Goal: Information Seeking & Learning: Learn about a topic

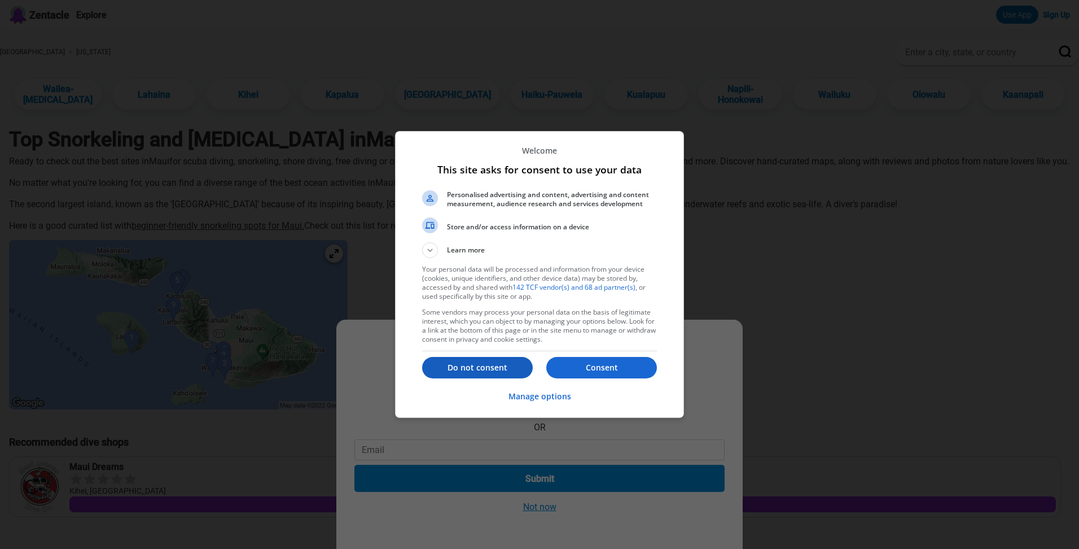
click at [506, 361] on button "Do not consent" at bounding box center [477, 367] width 111 height 21
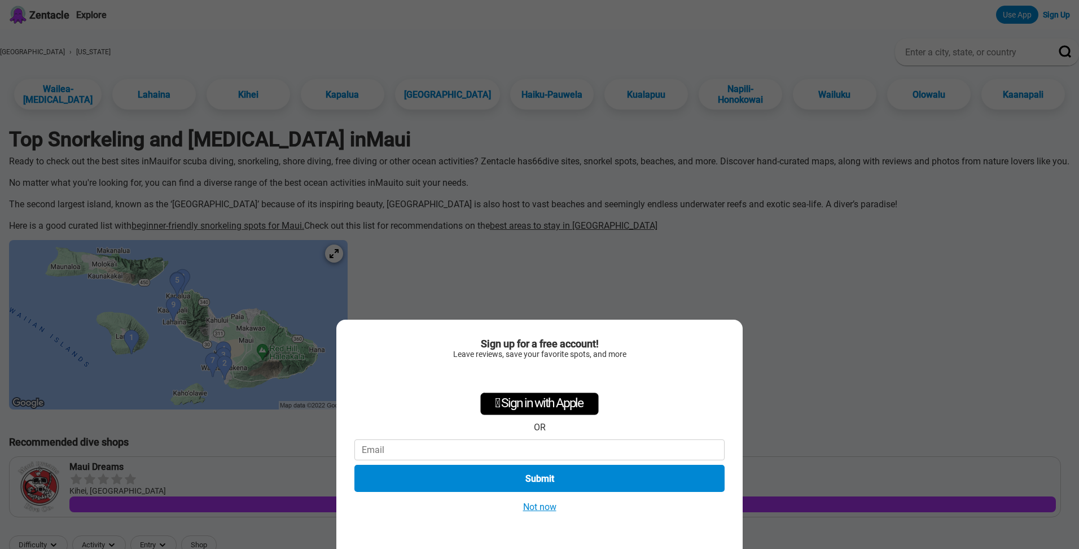
click at [546, 511] on button "Not now" at bounding box center [540, 507] width 40 height 12
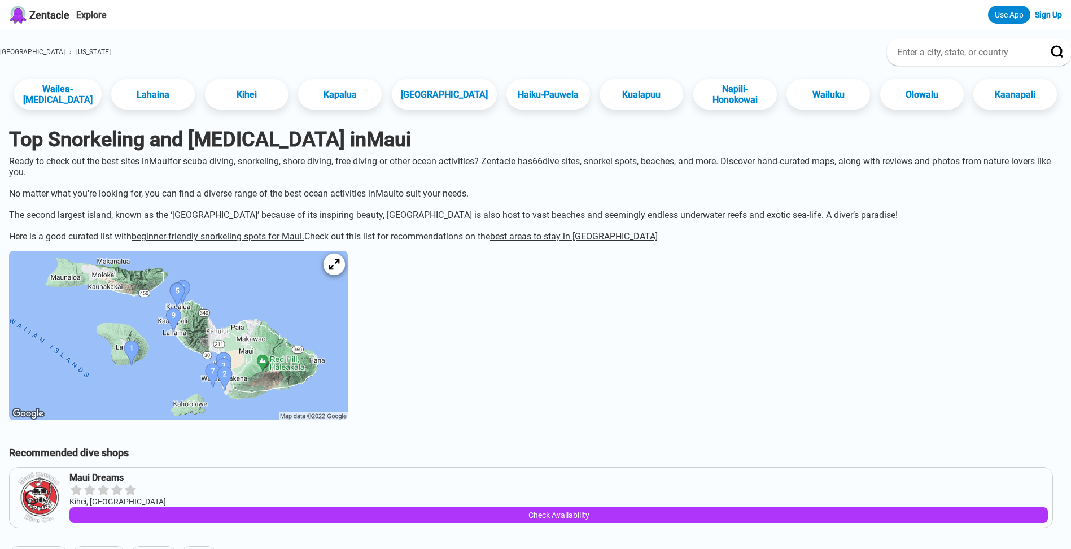
click at [345, 275] on div at bounding box center [333, 263] width 21 height 21
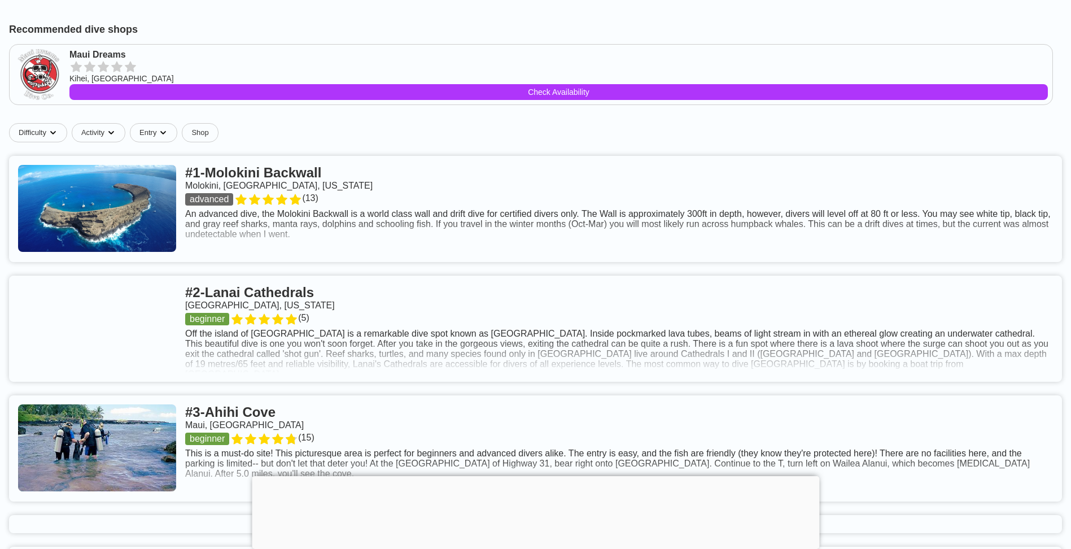
scroll to position [508, 0]
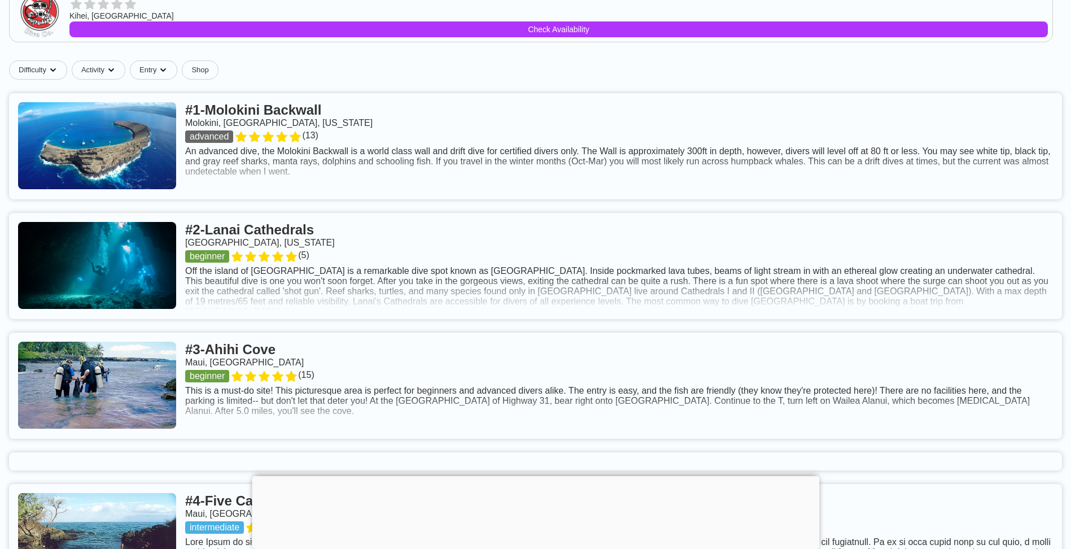
click at [525, 476] on div at bounding box center [535, 476] width 567 height 0
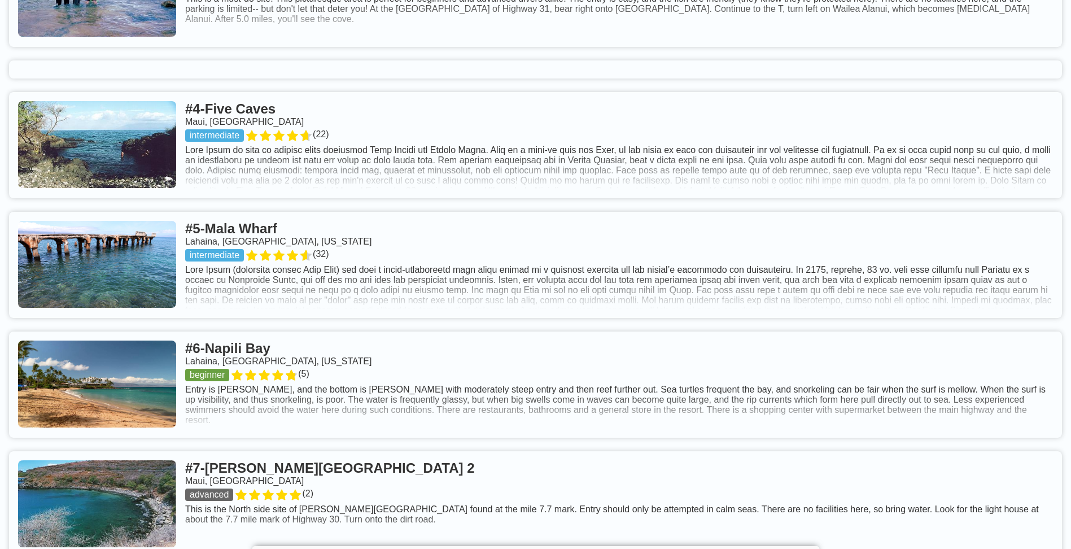
scroll to position [903, 0]
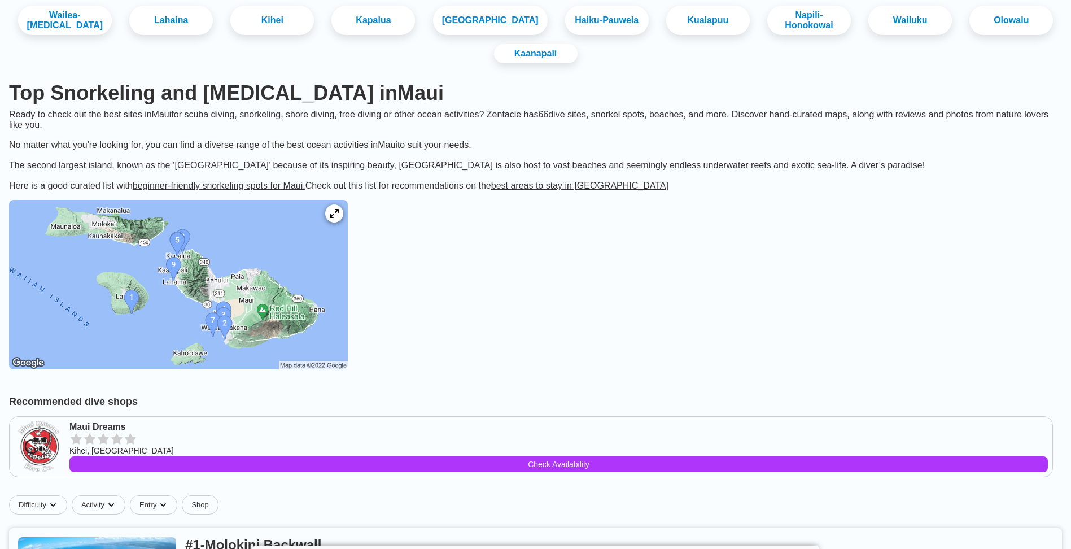
scroll to position [0, 0]
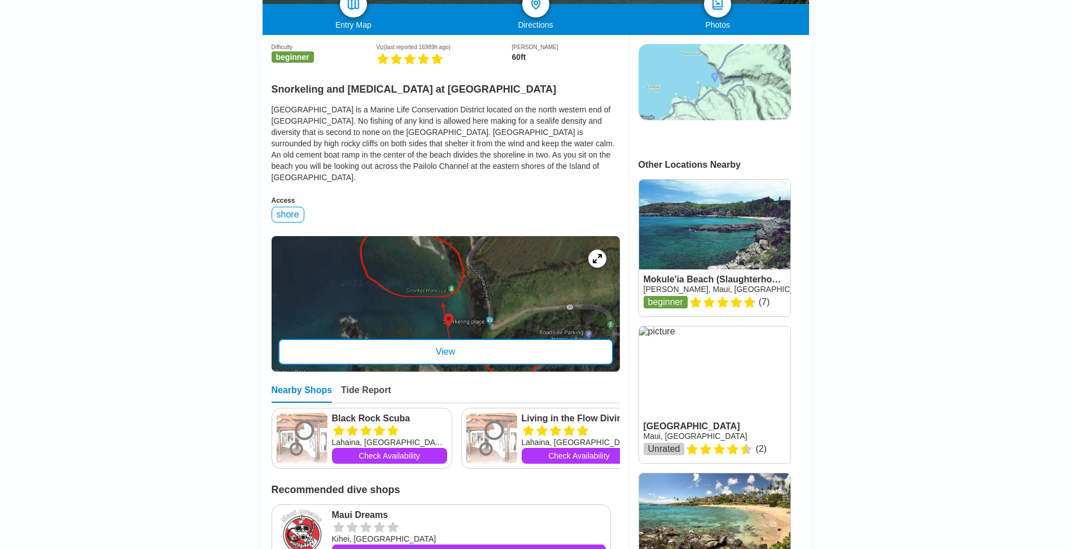
scroll to position [226, 0]
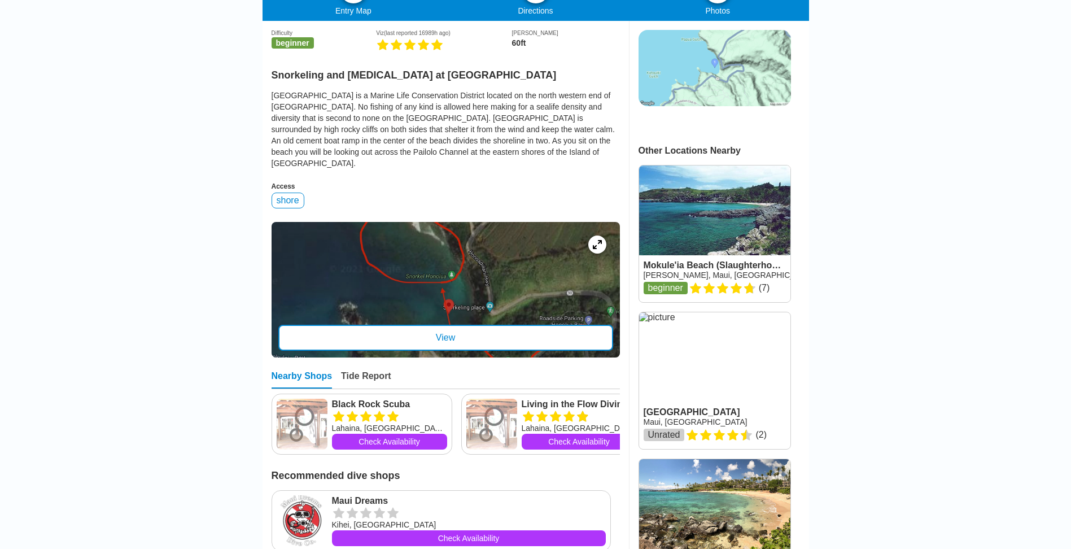
click at [440, 332] on div "View" at bounding box center [445, 338] width 335 height 26
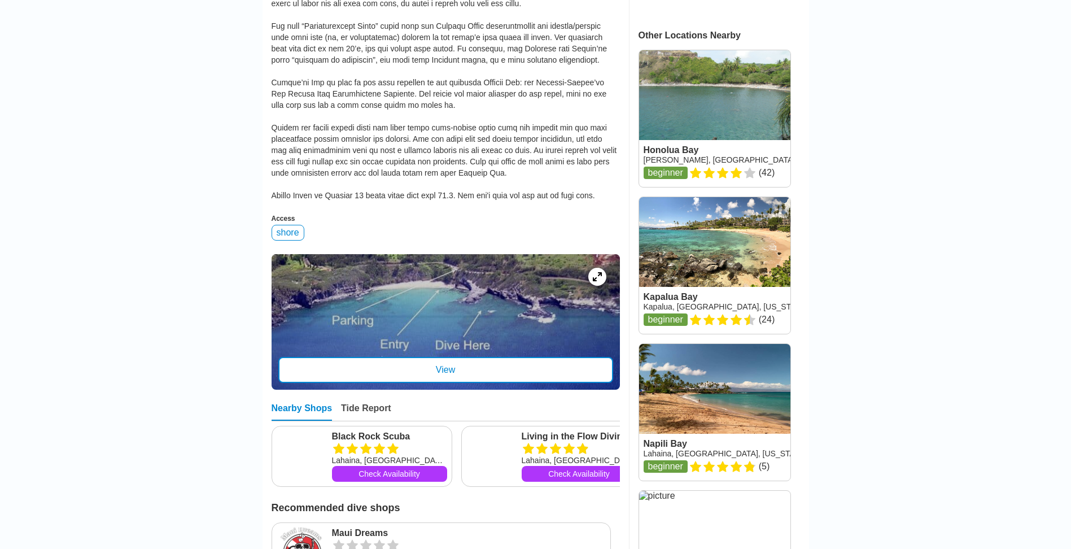
scroll to position [452, 0]
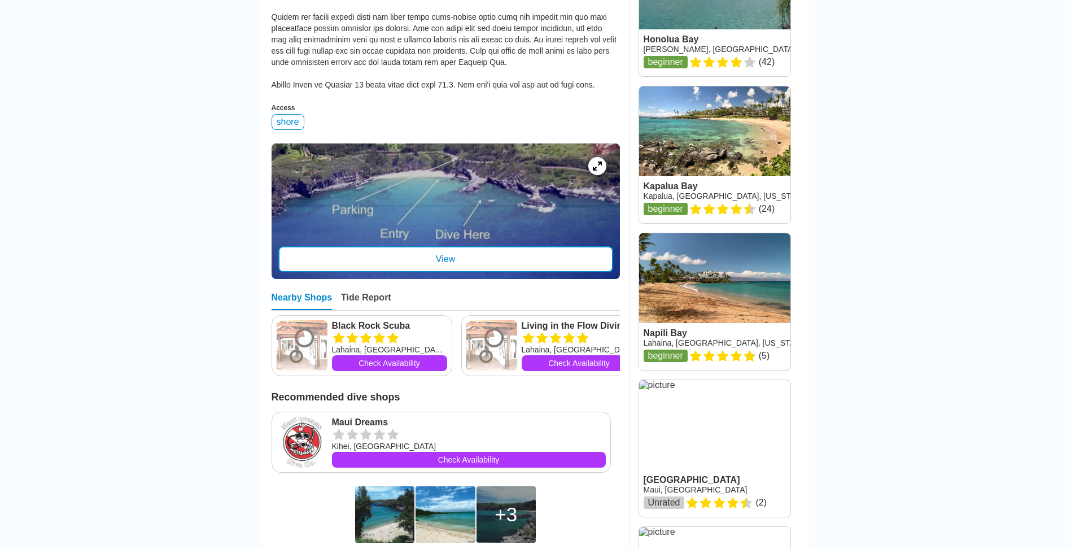
click at [477, 268] on div "View" at bounding box center [445, 259] width 335 height 26
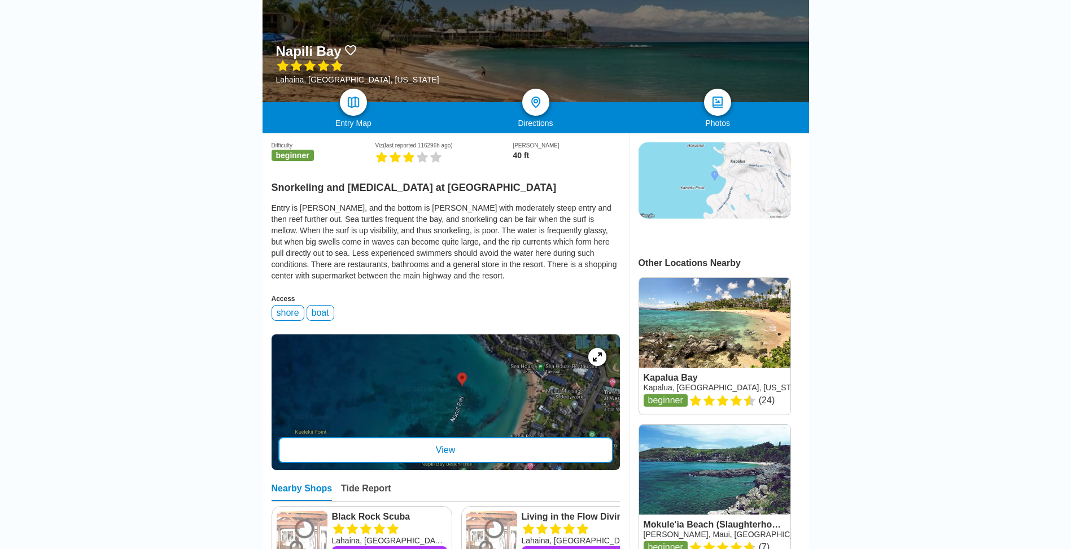
scroll to position [113, 0]
click at [515, 459] on div "View" at bounding box center [445, 451] width 335 height 26
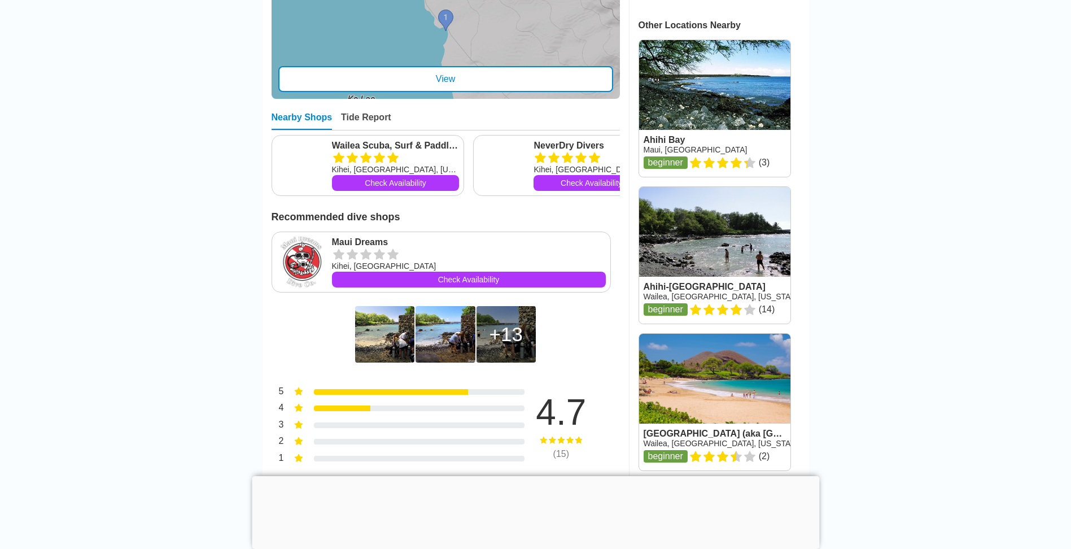
scroll to position [621, 0]
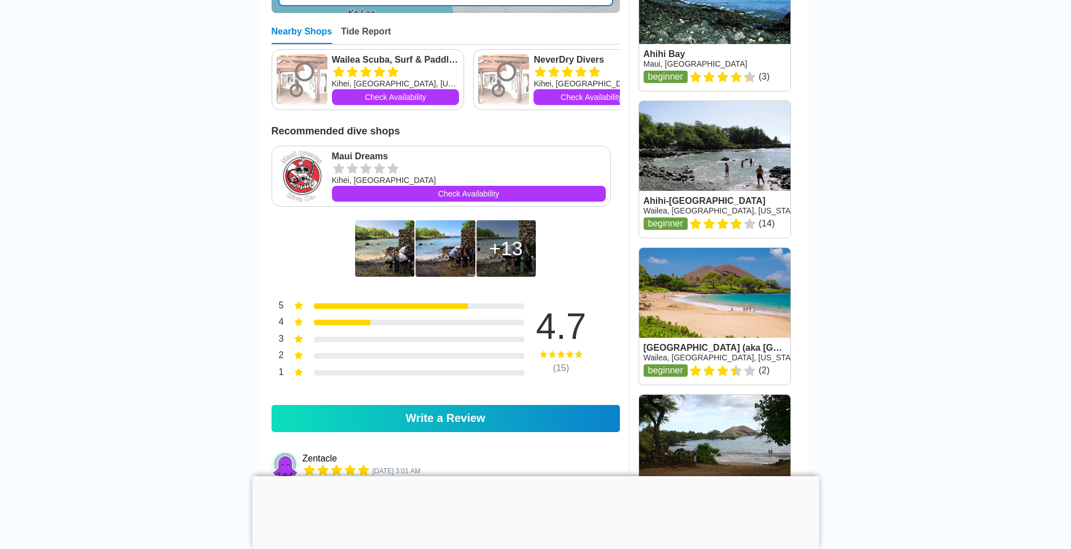
click at [387, 277] on img at bounding box center [384, 248] width 59 height 56
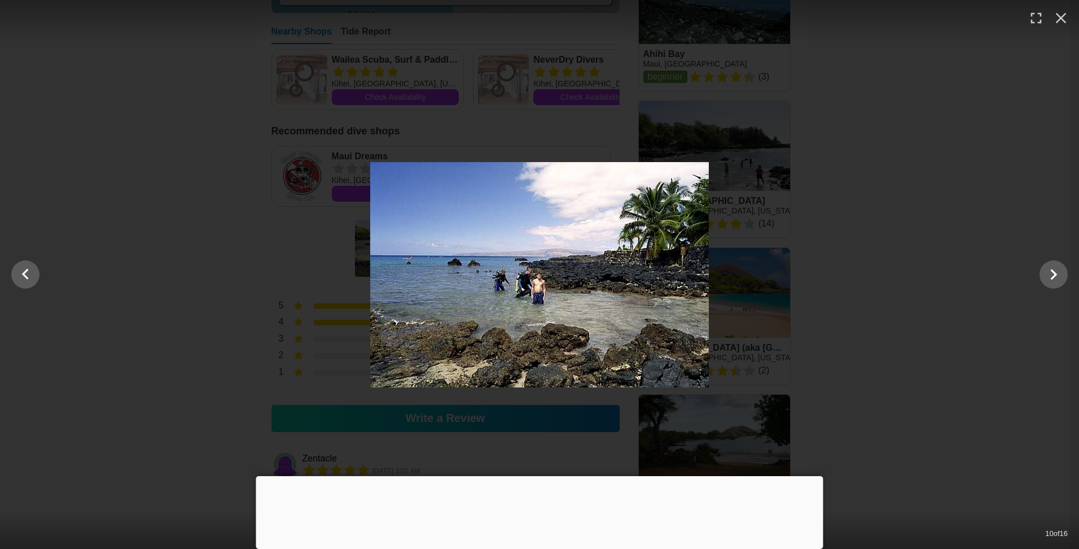
click at [300, 132] on div "10 of 16" at bounding box center [539, 274] width 1079 height 549
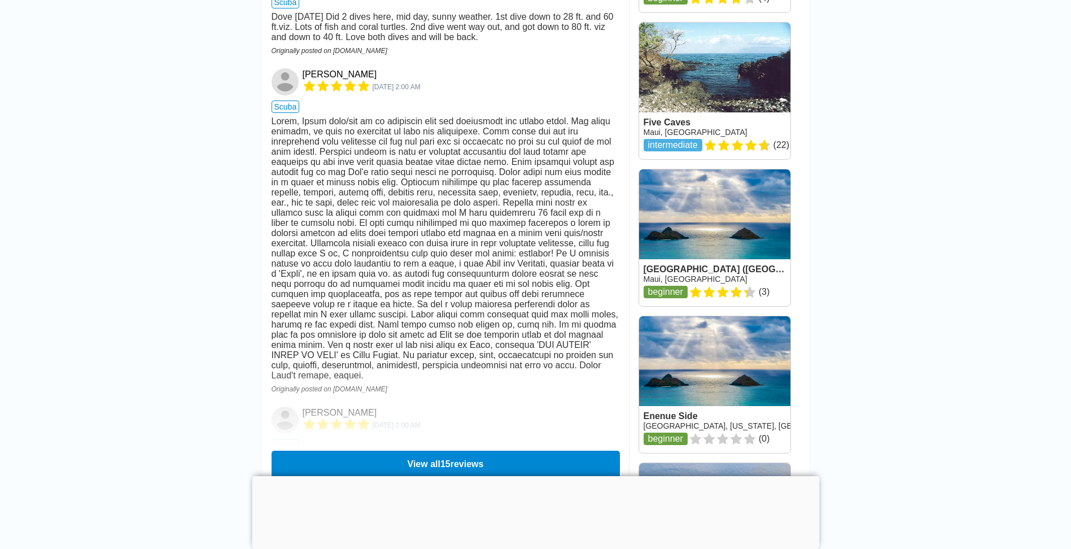
scroll to position [1581, 0]
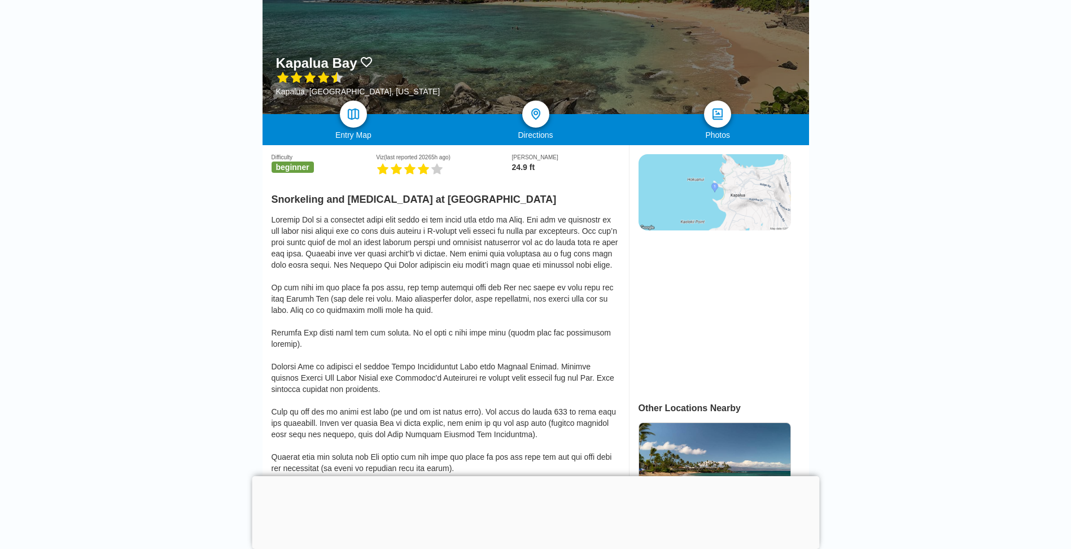
scroll to position [169, 0]
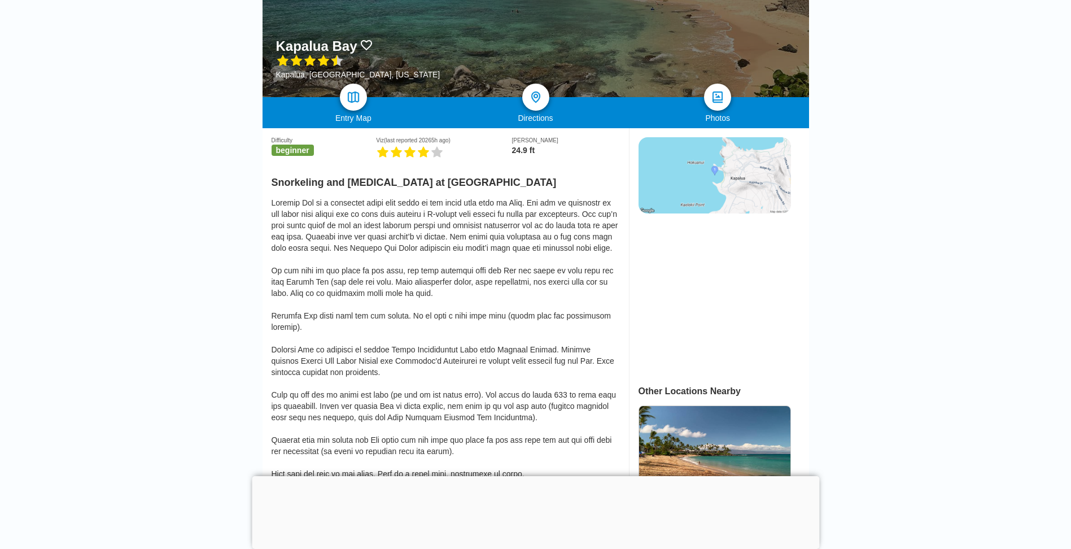
click at [540, 476] on div at bounding box center [535, 476] width 567 height 0
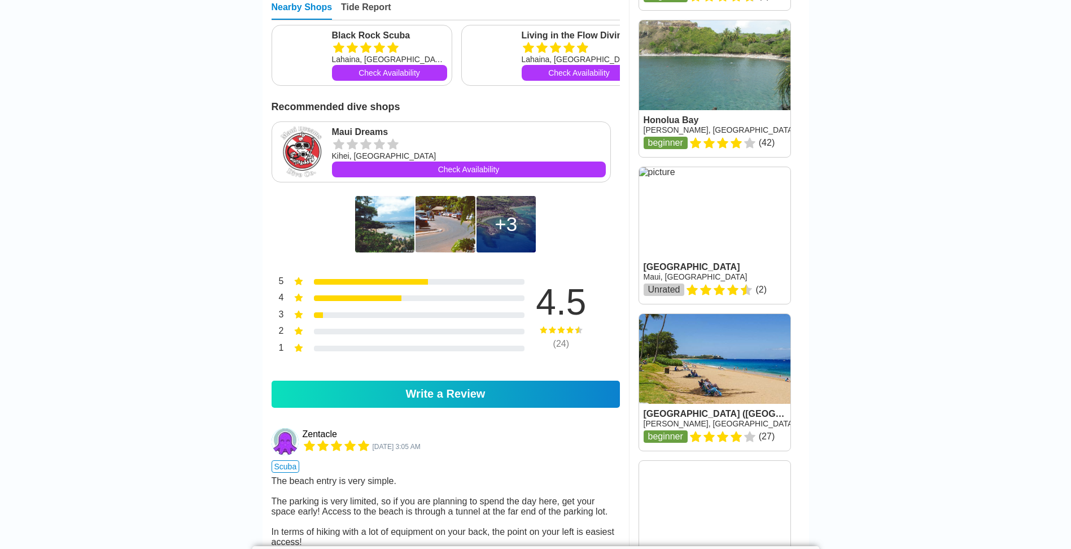
scroll to position [1016, 0]
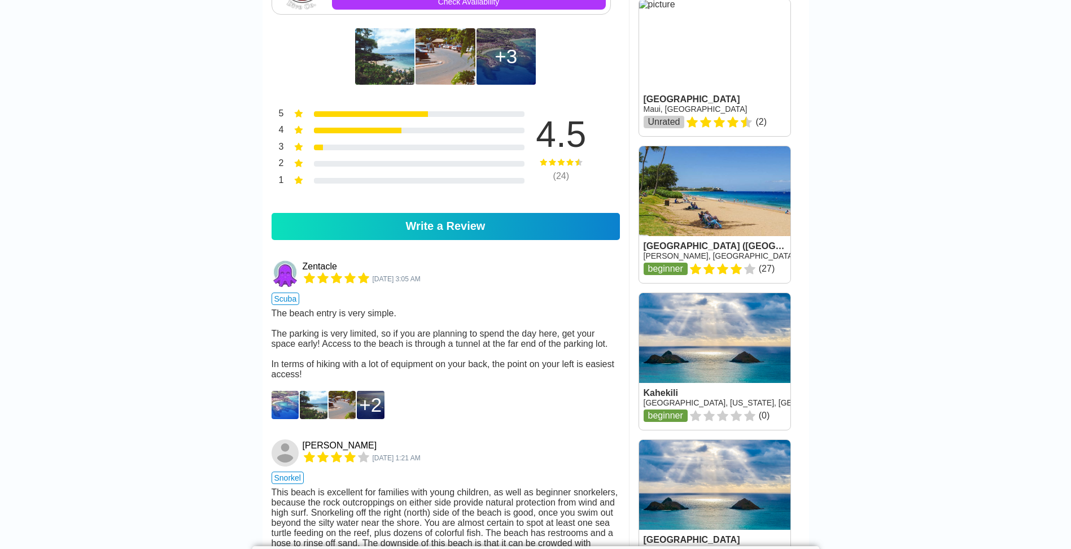
click at [284, 419] on img at bounding box center [286, 405] width 28 height 28
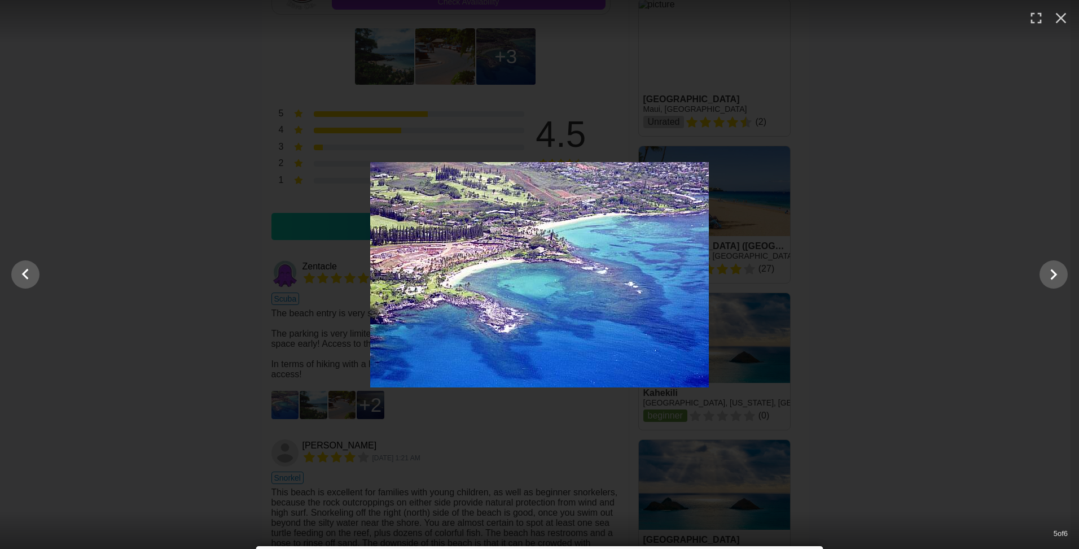
click at [838, 206] on div at bounding box center [539, 274] width 1079 height 225
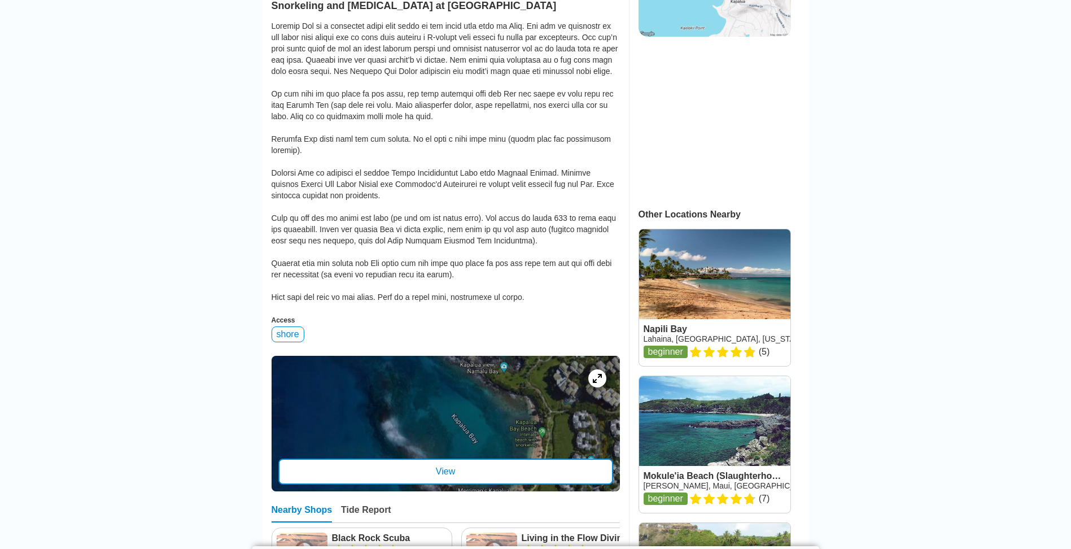
scroll to position [452, 0]
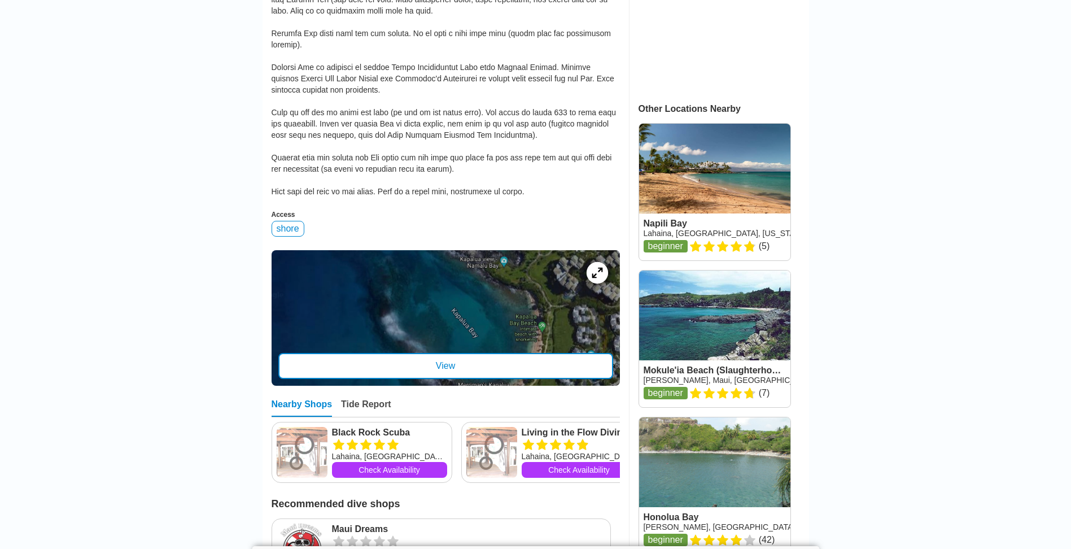
click at [600, 267] on icon at bounding box center [597, 272] width 11 height 11
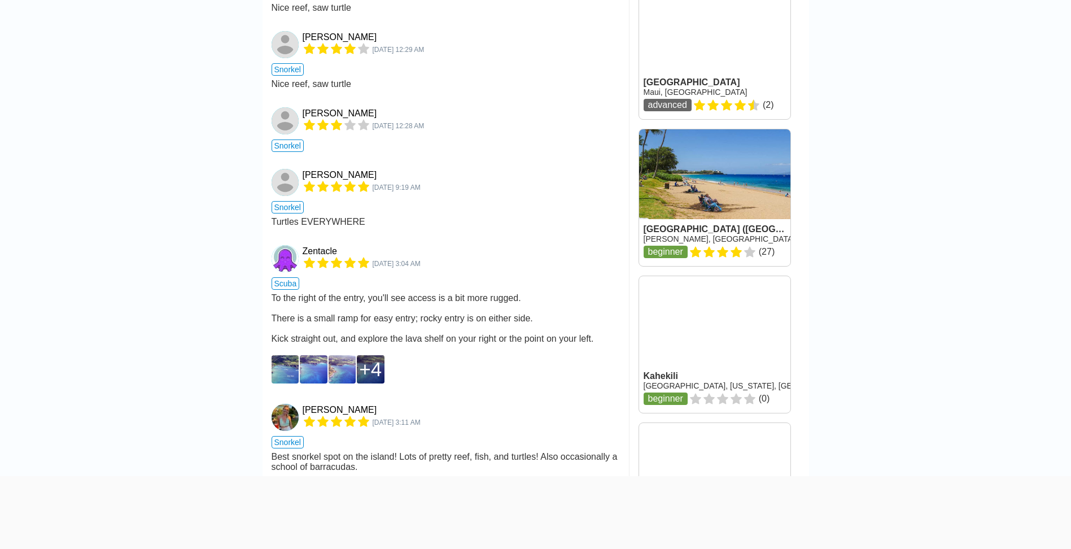
scroll to position [1236, 0]
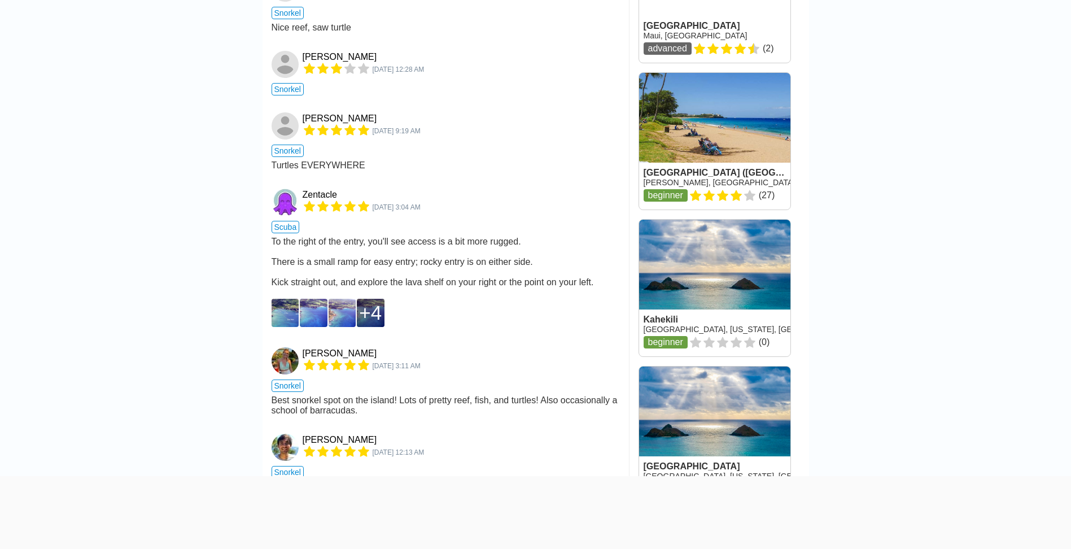
click at [286, 327] on img at bounding box center [286, 313] width 28 height 28
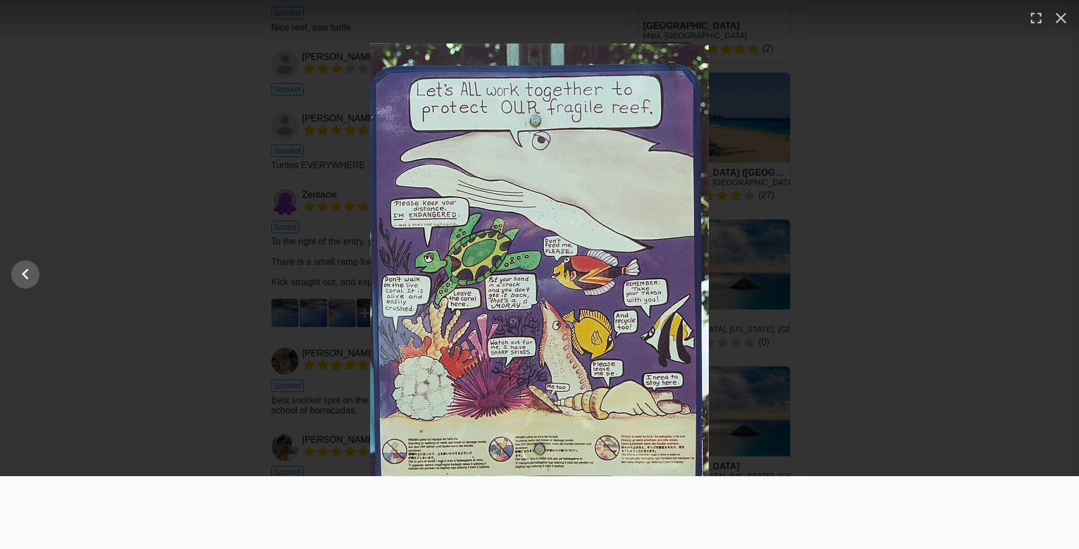
click at [360, 221] on div at bounding box center [539, 274] width 1079 height 462
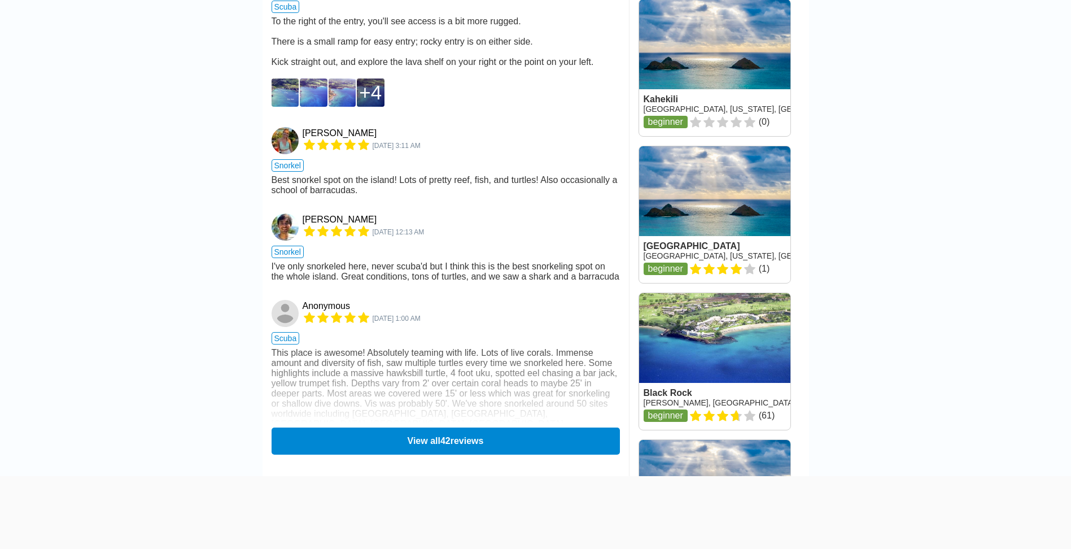
scroll to position [1575, 0]
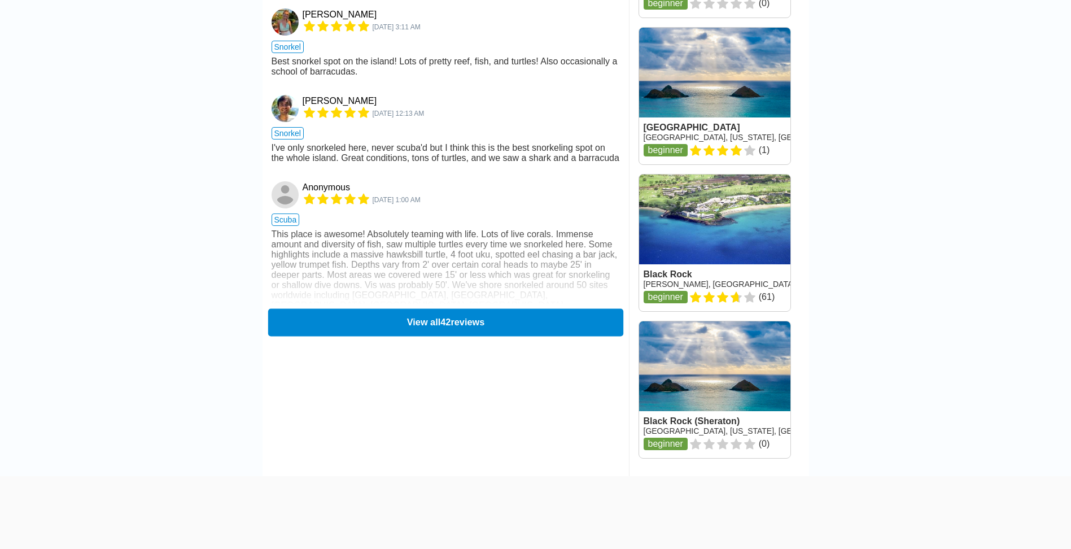
click at [402, 330] on button "View all 42 reviews" at bounding box center [445, 322] width 355 height 28
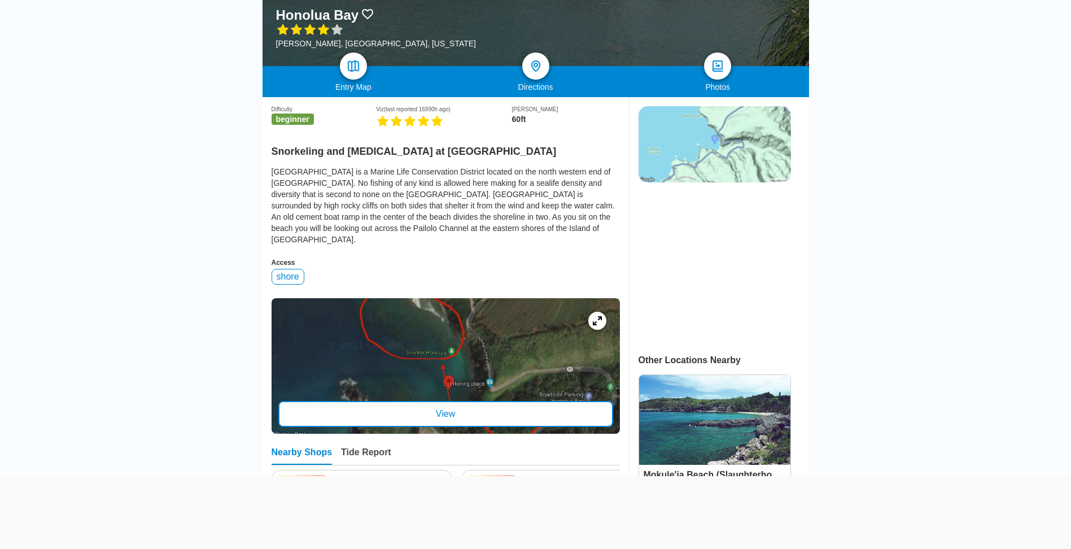
scroll to position [220, 0]
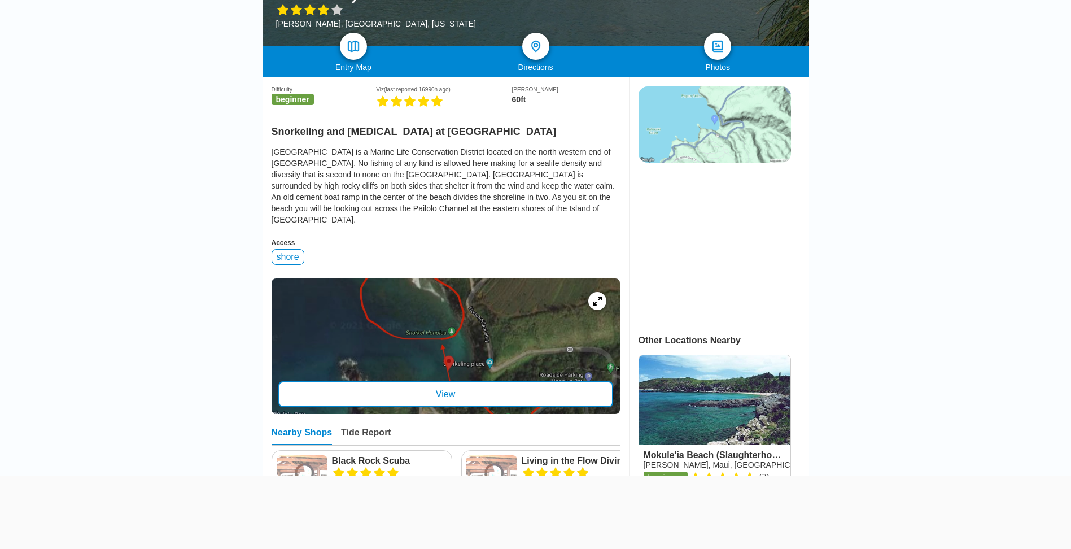
click at [508, 381] on div "View" at bounding box center [445, 394] width 335 height 26
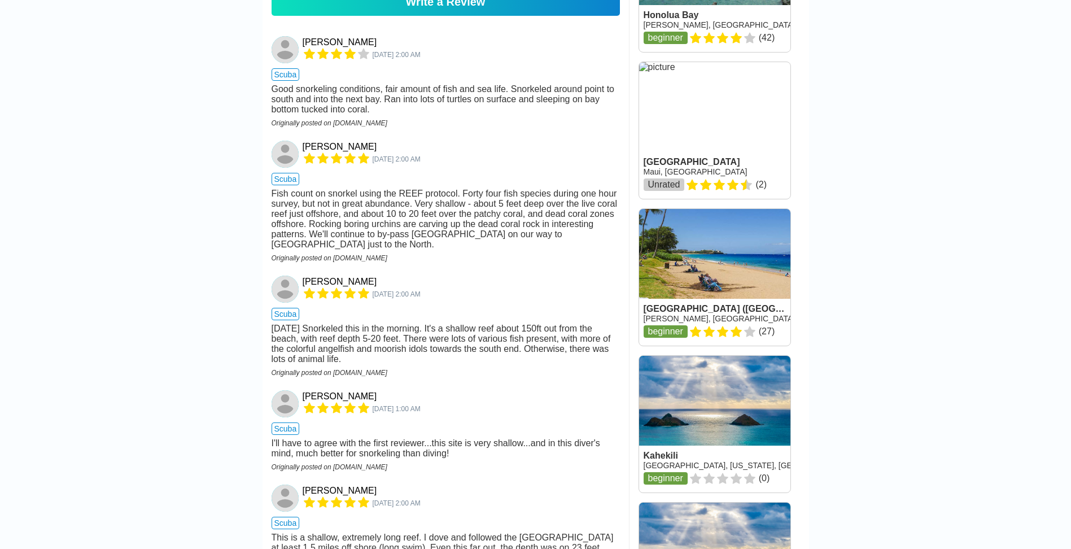
scroll to position [954, 0]
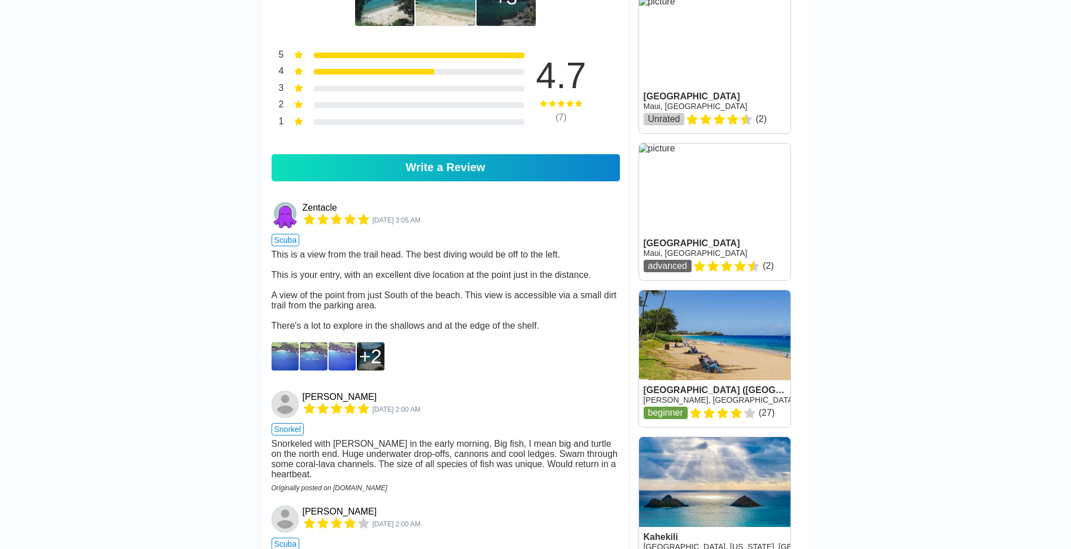
scroll to position [1011, 0]
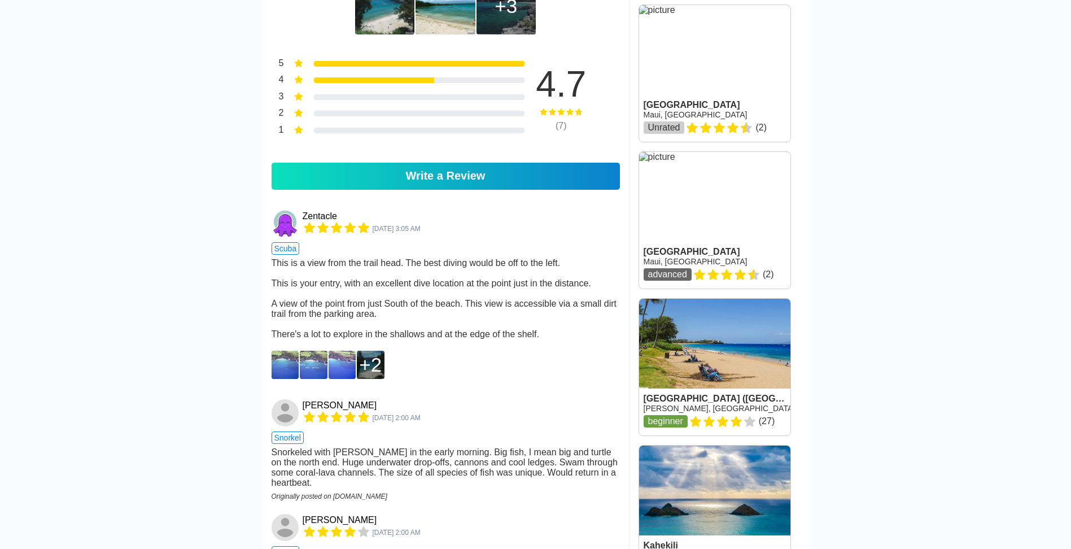
click at [283, 379] on img at bounding box center [286, 365] width 28 height 28
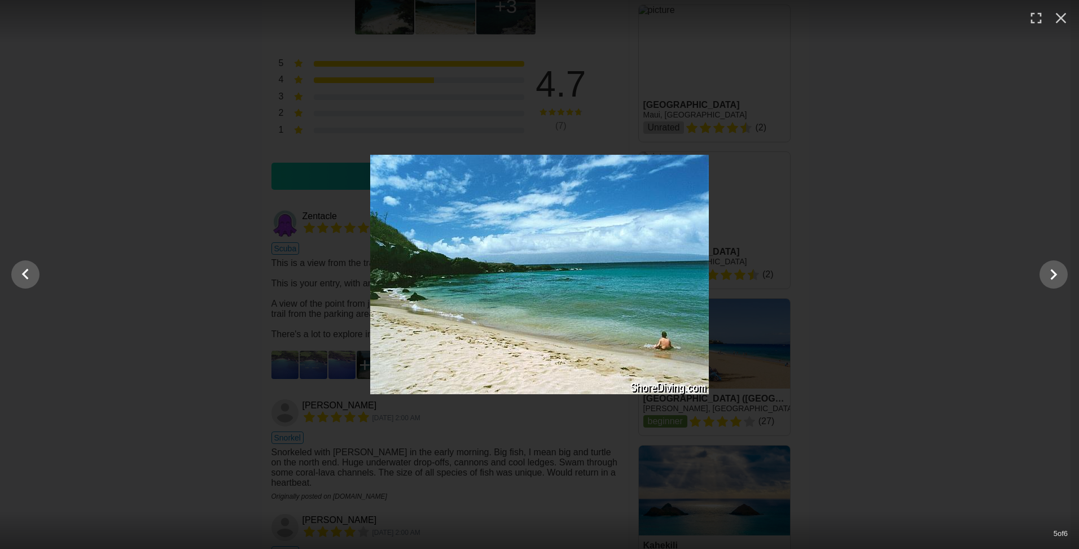
click at [243, 334] on div at bounding box center [539, 274] width 1079 height 239
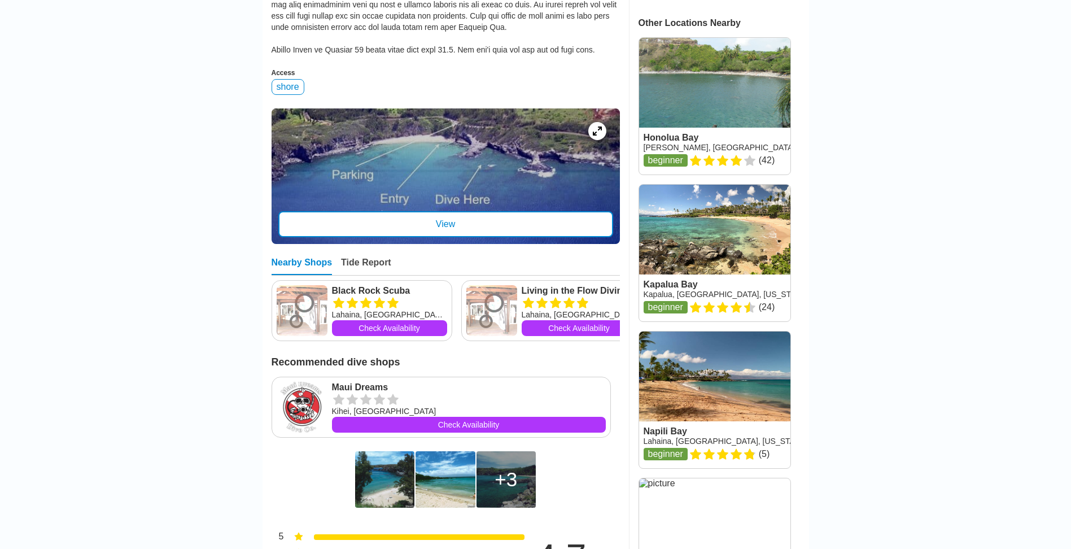
scroll to position [390, 0]
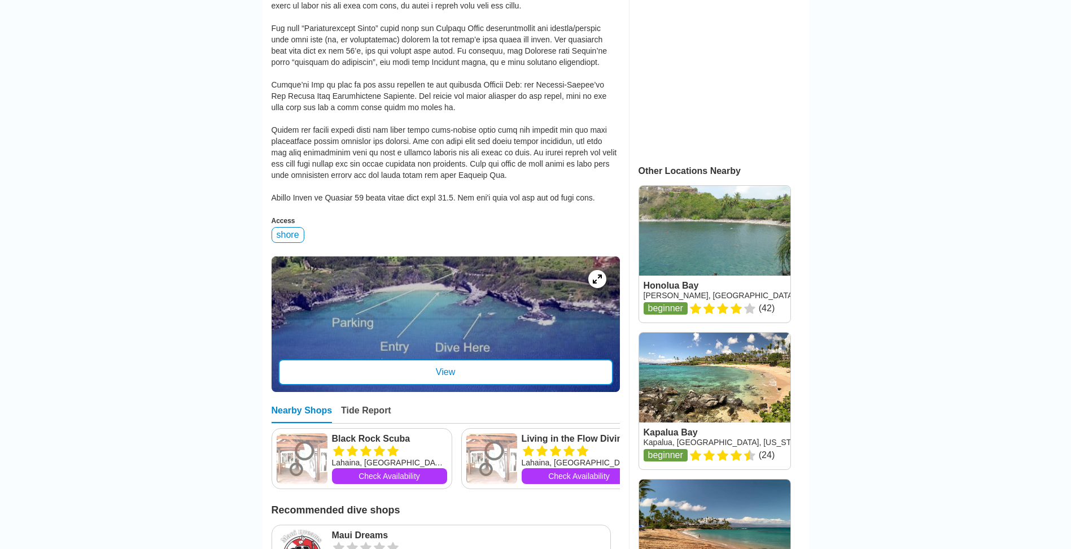
click at [484, 382] on div "View" at bounding box center [445, 372] width 335 height 26
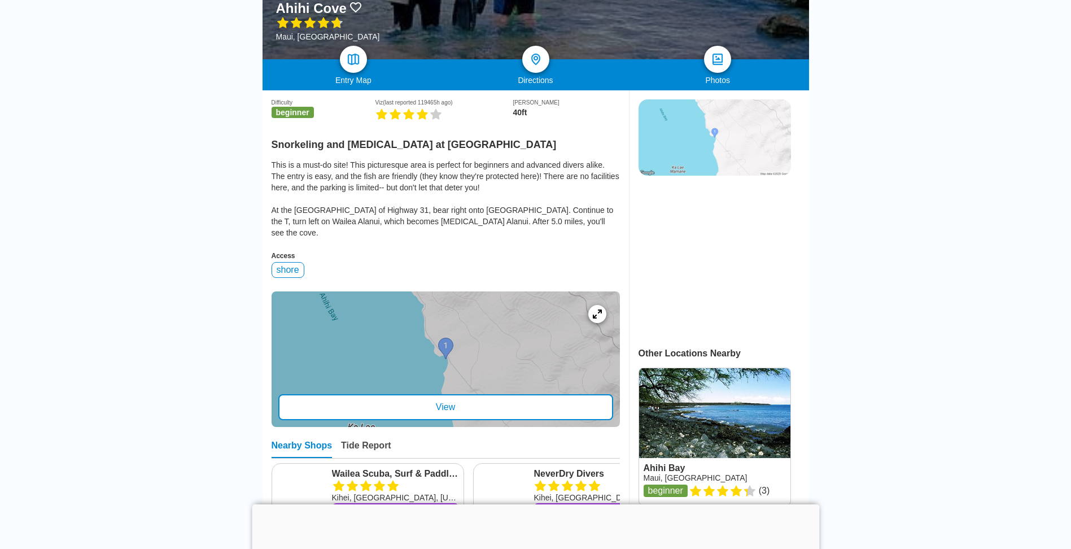
scroll to position [282, 0]
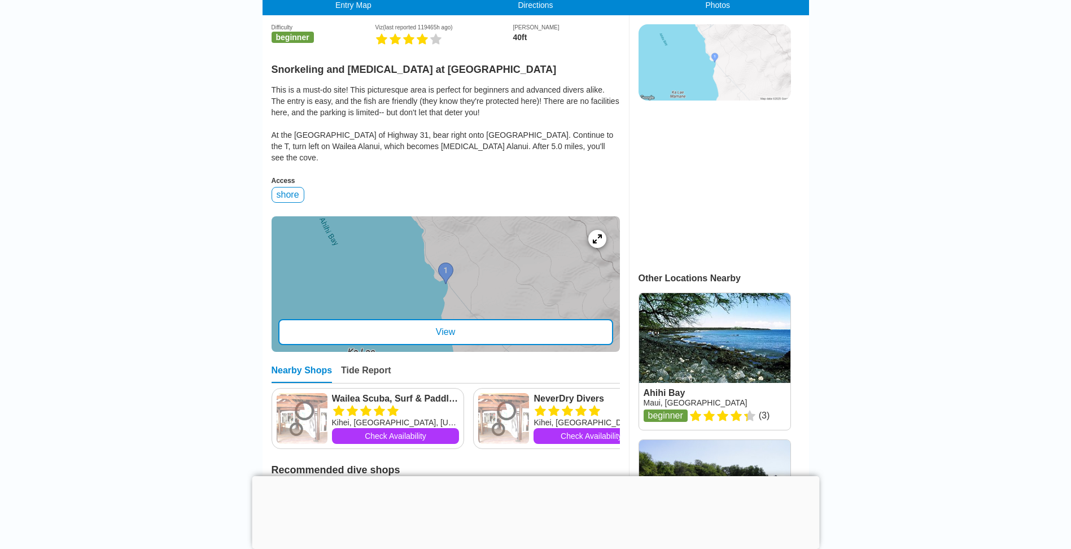
click at [451, 321] on div "View" at bounding box center [445, 332] width 335 height 26
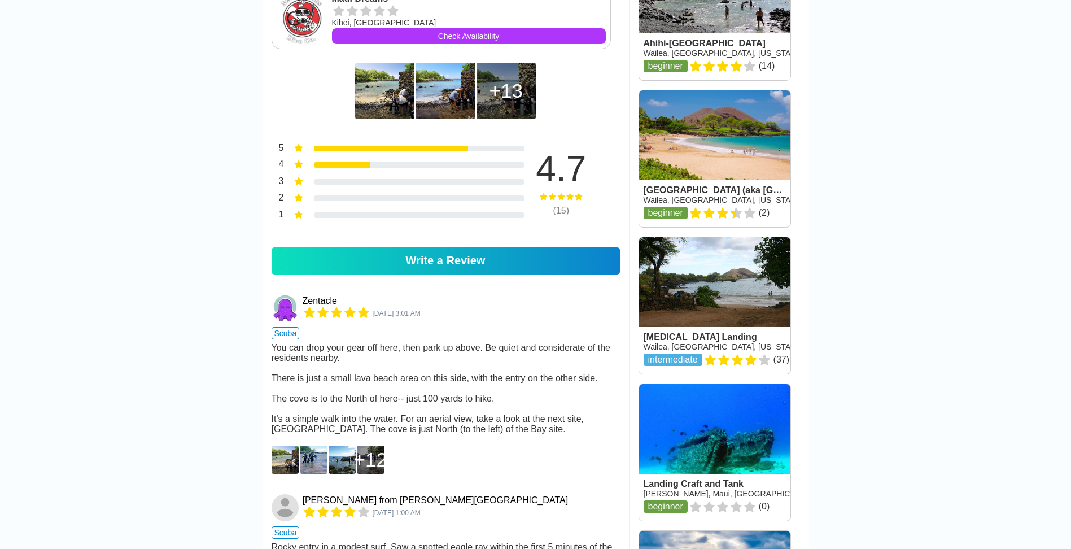
scroll to position [903, 0]
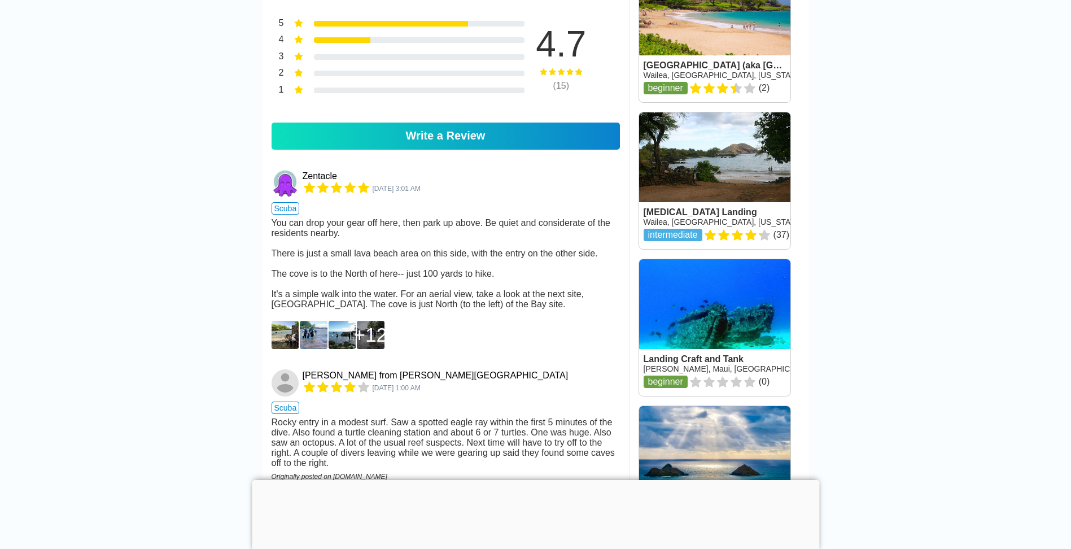
click at [286, 349] on img at bounding box center [286, 335] width 28 height 28
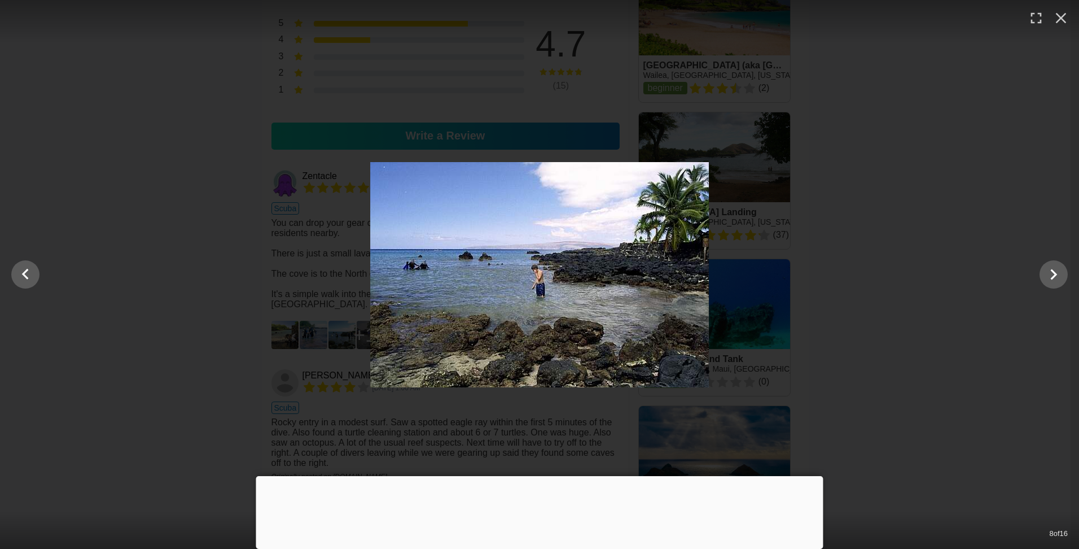
click at [290, 345] on div at bounding box center [539, 274] width 1079 height 225
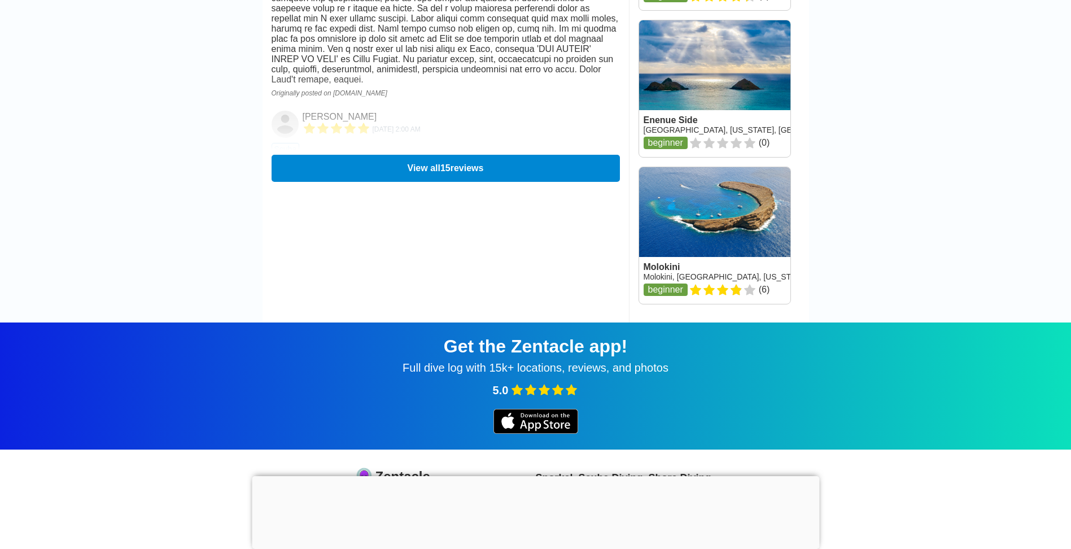
scroll to position [1919, 0]
